Goal: Navigation & Orientation: Understand site structure

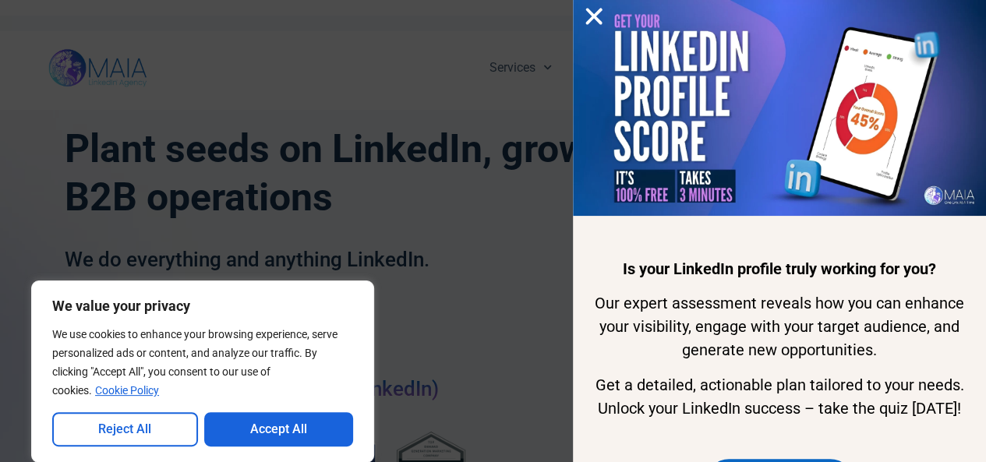
drag, startPoint x: 917, startPoint y: 77, endPoint x: 941, endPoint y: 63, distance: 27.9
click at [917, 77] on img at bounding box center [779, 108] width 413 height 216
click at [164, 425] on button "Reject All" at bounding box center [125, 429] width 146 height 34
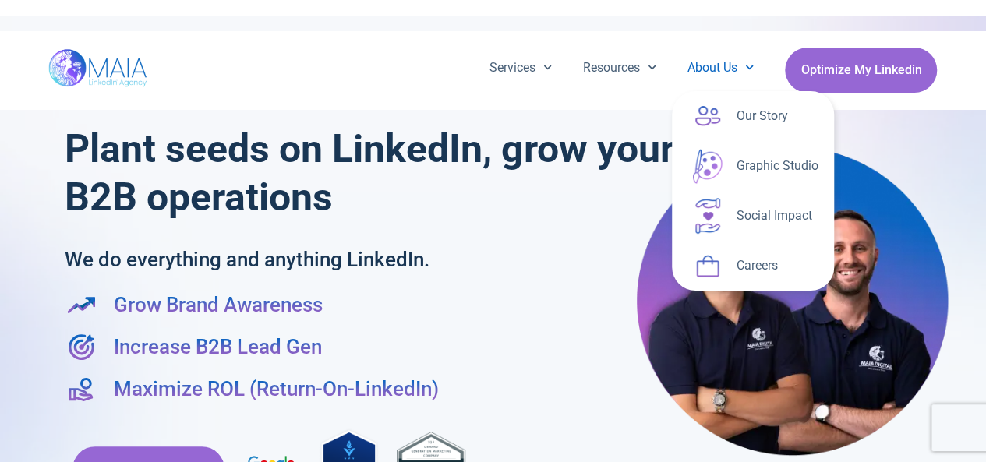
click at [745, 72] on icon "Menu" at bounding box center [749, 67] width 9 height 9
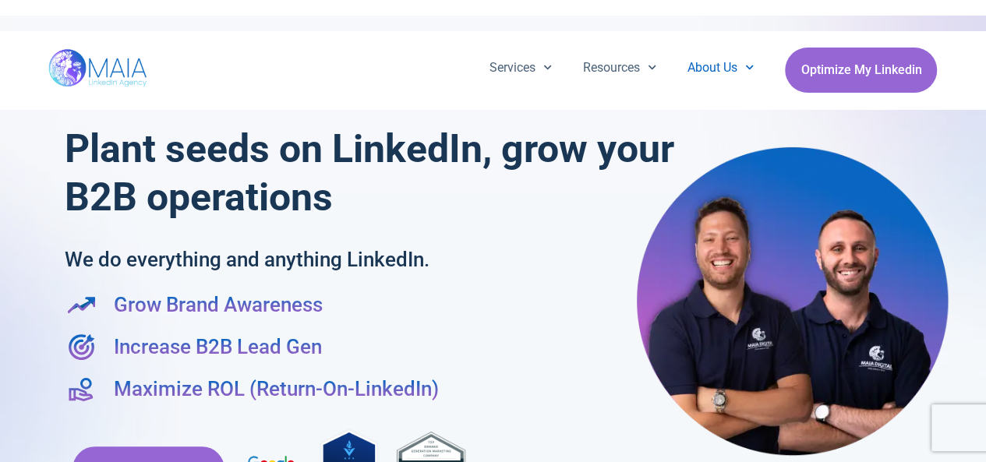
click at [742, 72] on span "Menu" at bounding box center [745, 67] width 16 height 24
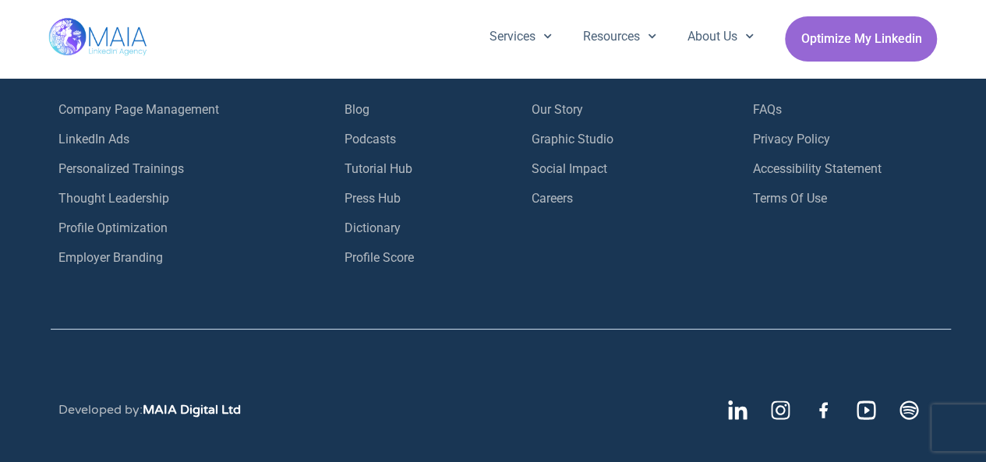
scroll to position [5770, 0]
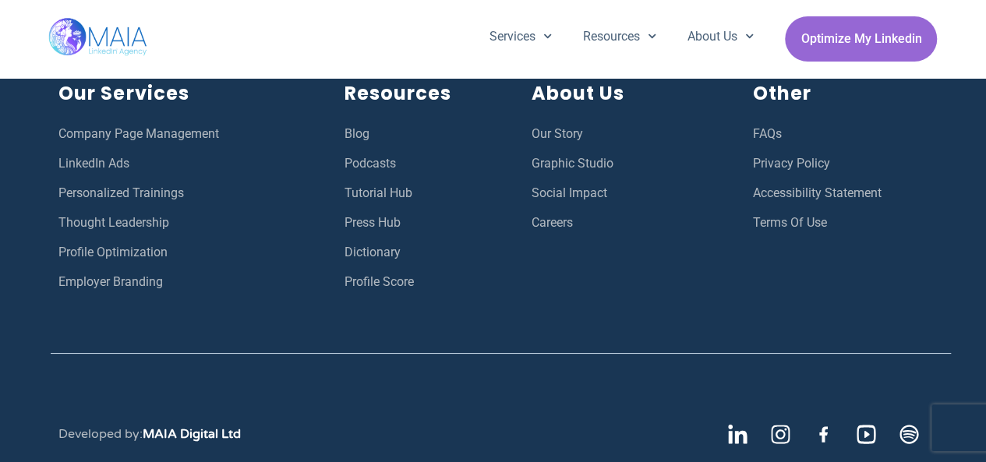
click at [812, 174] on span "Privacy Policy" at bounding box center [791, 164] width 77 height 20
click at [783, 233] on span "Terms Of Use" at bounding box center [790, 223] width 74 height 20
